Goal: Connect with others: Connect with others

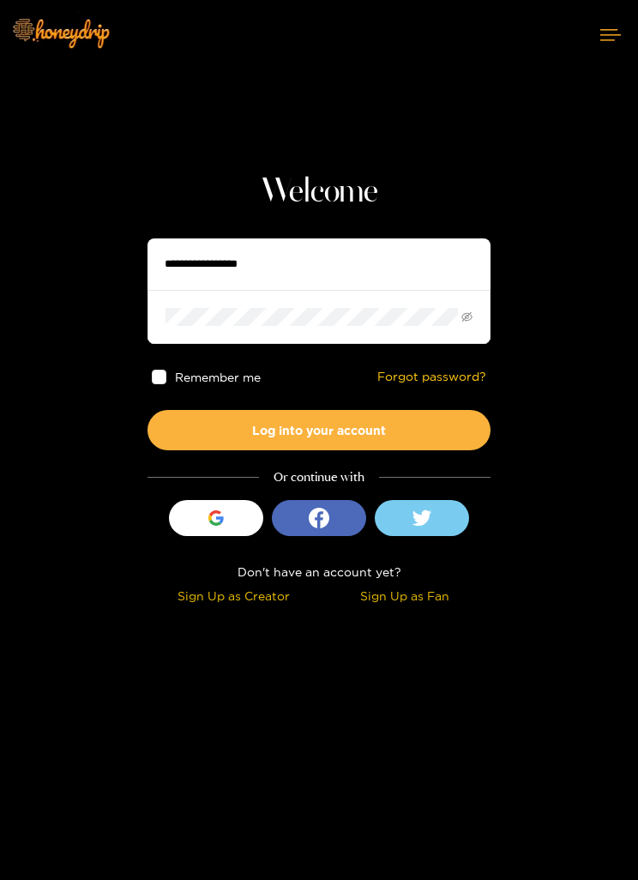
type input "*******"
click at [440, 417] on button "Log into your account" at bounding box center [318, 430] width 343 height 40
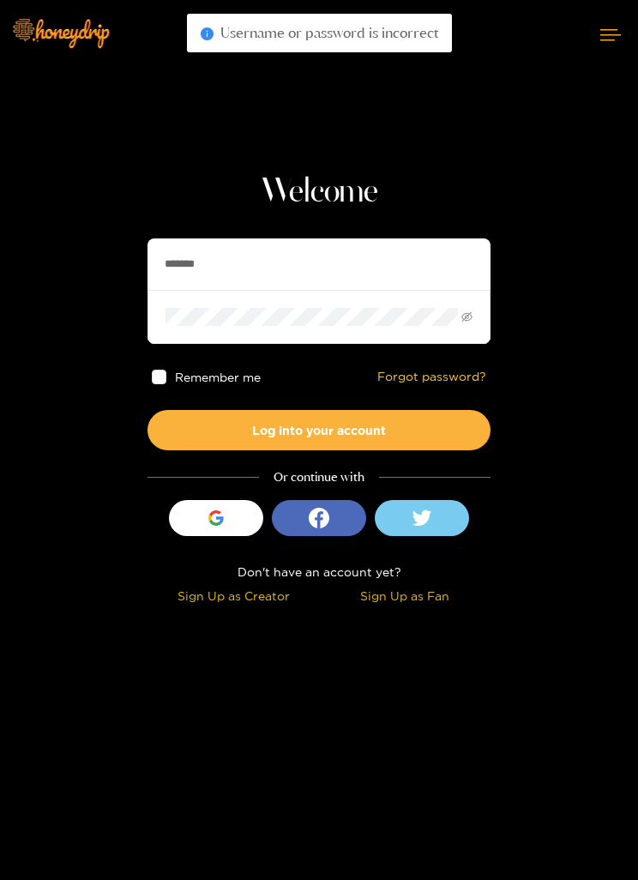
click at [237, 525] on button "Sign in with Google" at bounding box center [216, 518] width 94 height 36
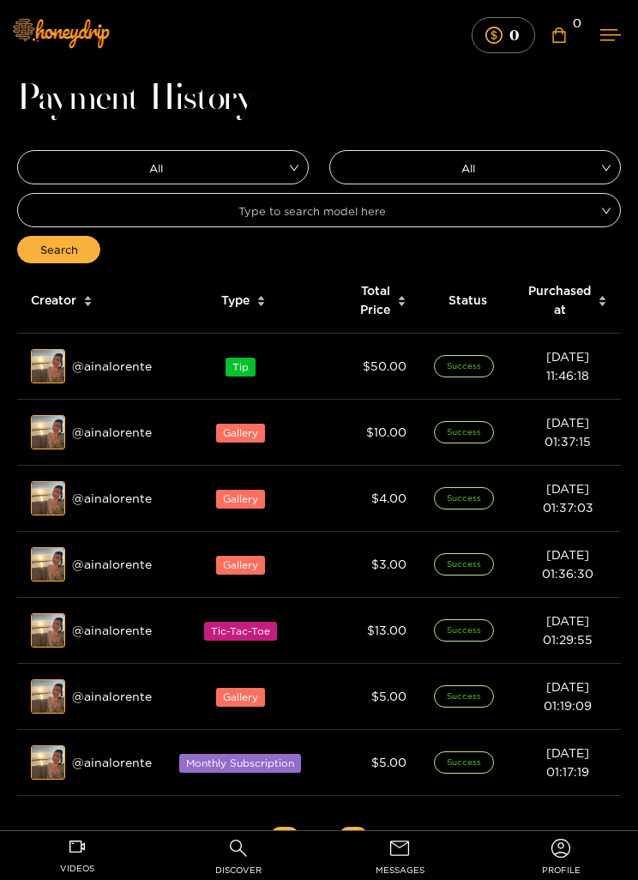
click at [427, 836] on link "messages" at bounding box center [399, 858] width 147 height 44
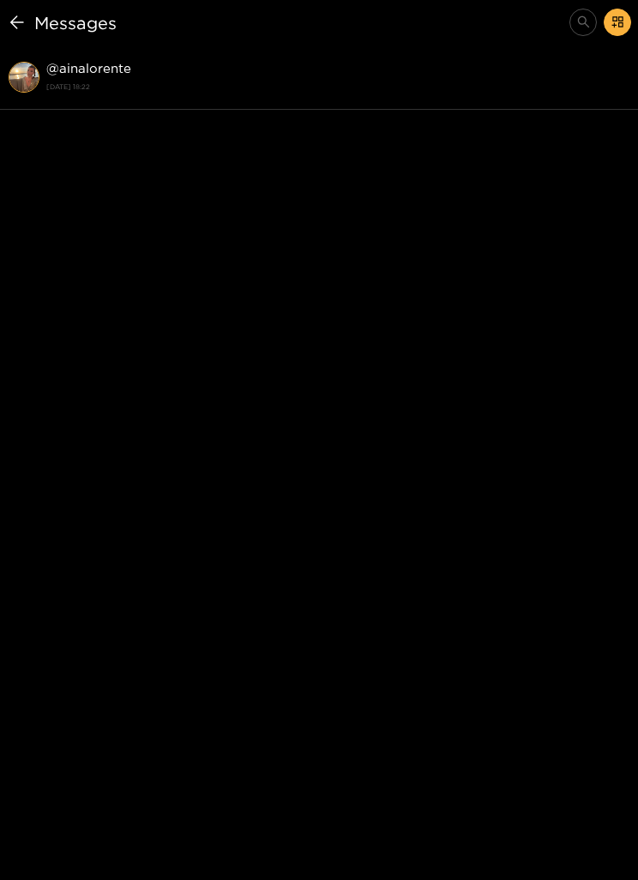
click at [407, 79] on strong "[DATE] 18:22" at bounding box center [337, 86] width 583 height 15
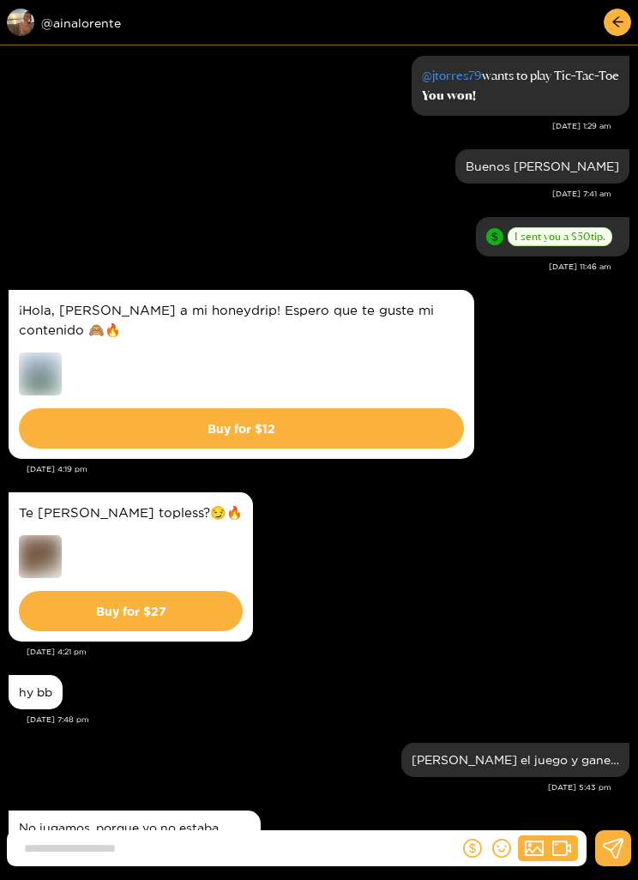
scroll to position [376, 0]
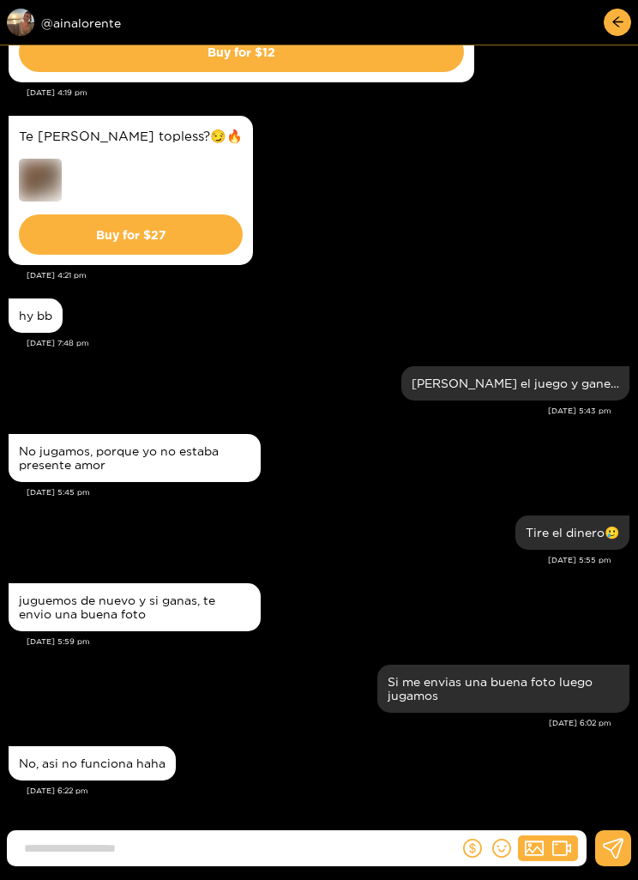
click at [73, 12] on div "Preview @ ainalorente" at bounding box center [135, 22] width 257 height 27
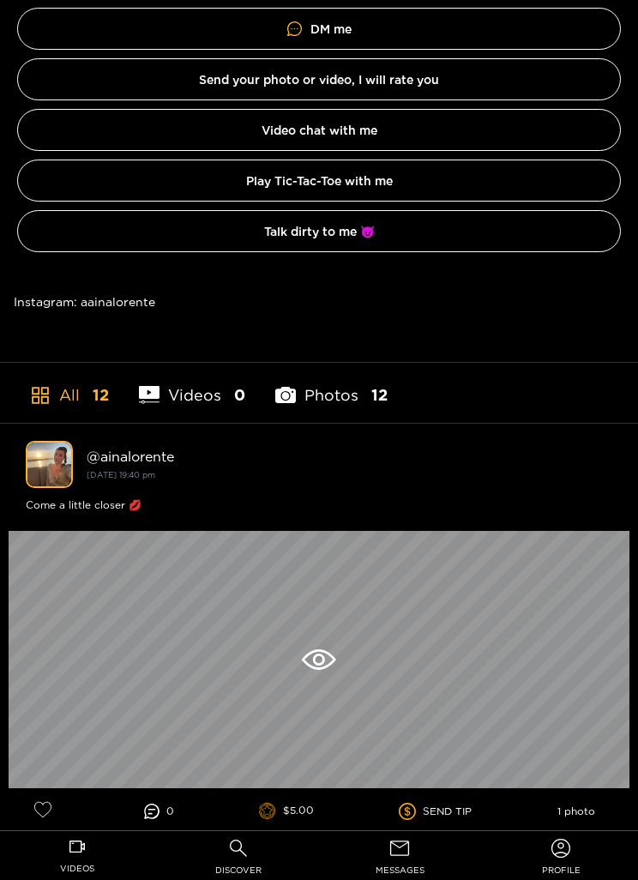
scroll to position [574, 0]
